Goal: Transaction & Acquisition: Obtain resource

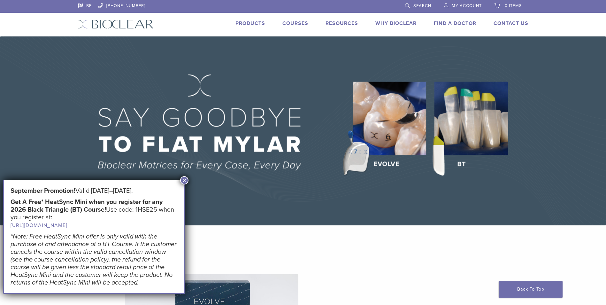
click at [249, 23] on link "Products" at bounding box center [250, 23] width 30 height 6
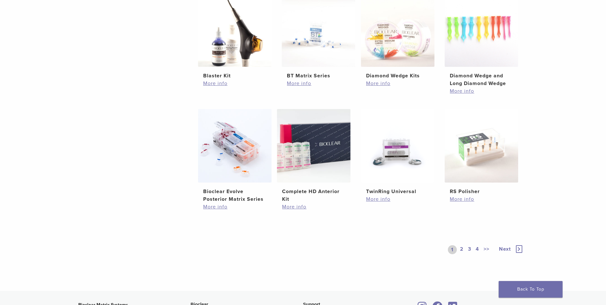
scroll to position [479, 0]
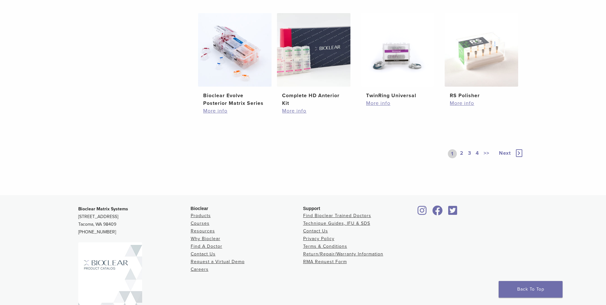
click at [461, 152] on link "2" at bounding box center [462, 153] width 6 height 9
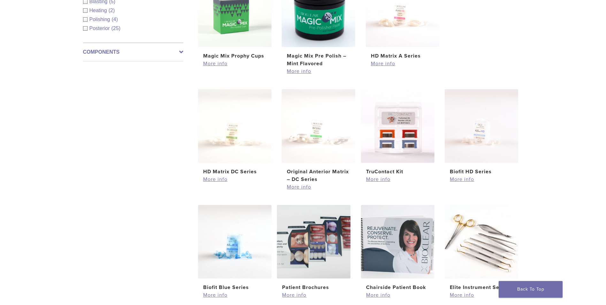
scroll to position [320, 0]
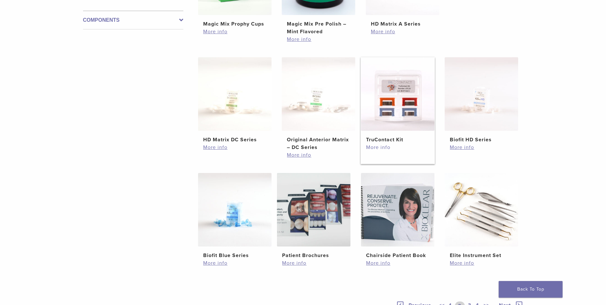
click at [382, 144] on link "More info" at bounding box center [397, 147] width 63 height 8
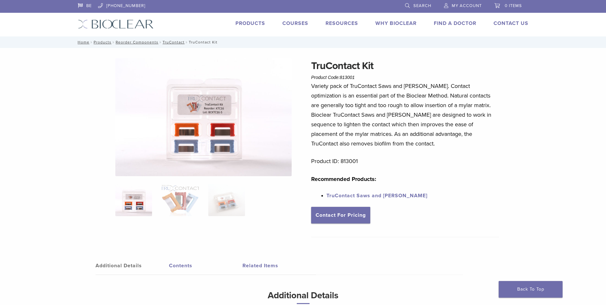
scroll to position [64, 0]
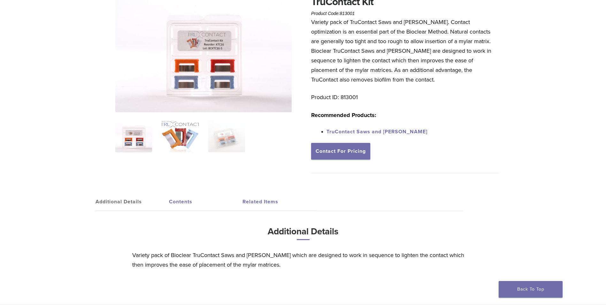
click at [185, 139] on img at bounding box center [180, 136] width 37 height 32
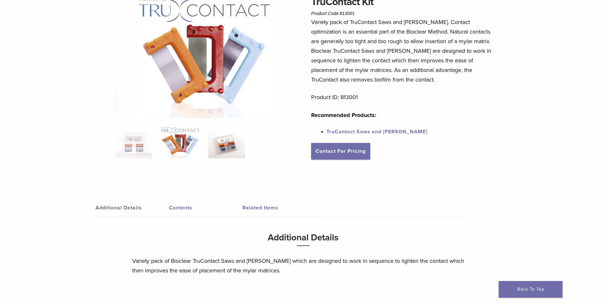
click at [228, 146] on img at bounding box center [226, 142] width 37 height 32
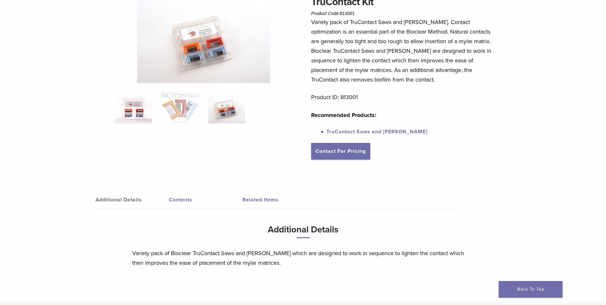
click at [139, 117] on img at bounding box center [133, 107] width 37 height 32
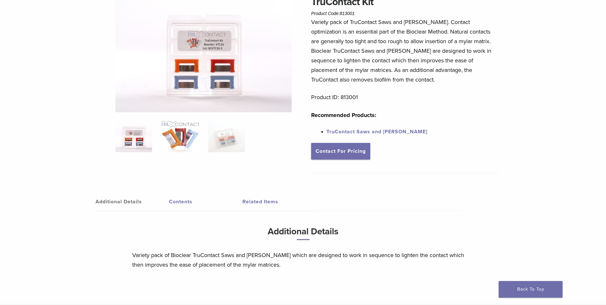
click at [176, 134] on img at bounding box center [180, 136] width 37 height 32
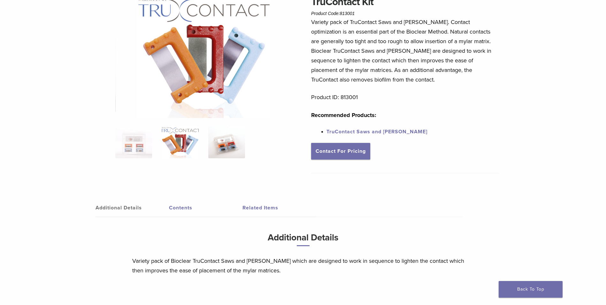
click at [218, 142] on img at bounding box center [226, 142] width 37 height 32
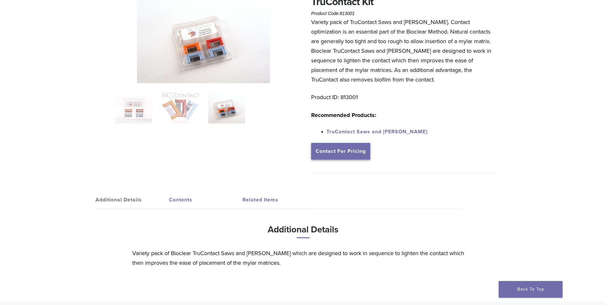
click at [356, 153] on link "Contact For Pricing" at bounding box center [340, 151] width 59 height 17
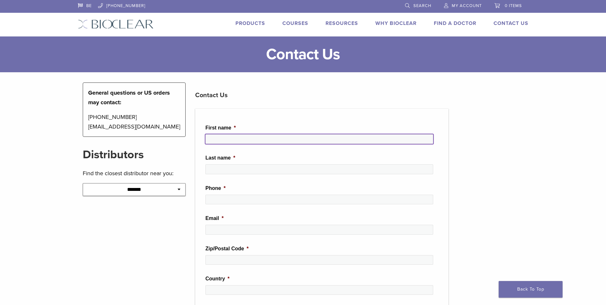
click at [238, 140] on input "First name *" at bounding box center [319, 139] width 228 height 10
